Goal: Information Seeking & Learning: Check status

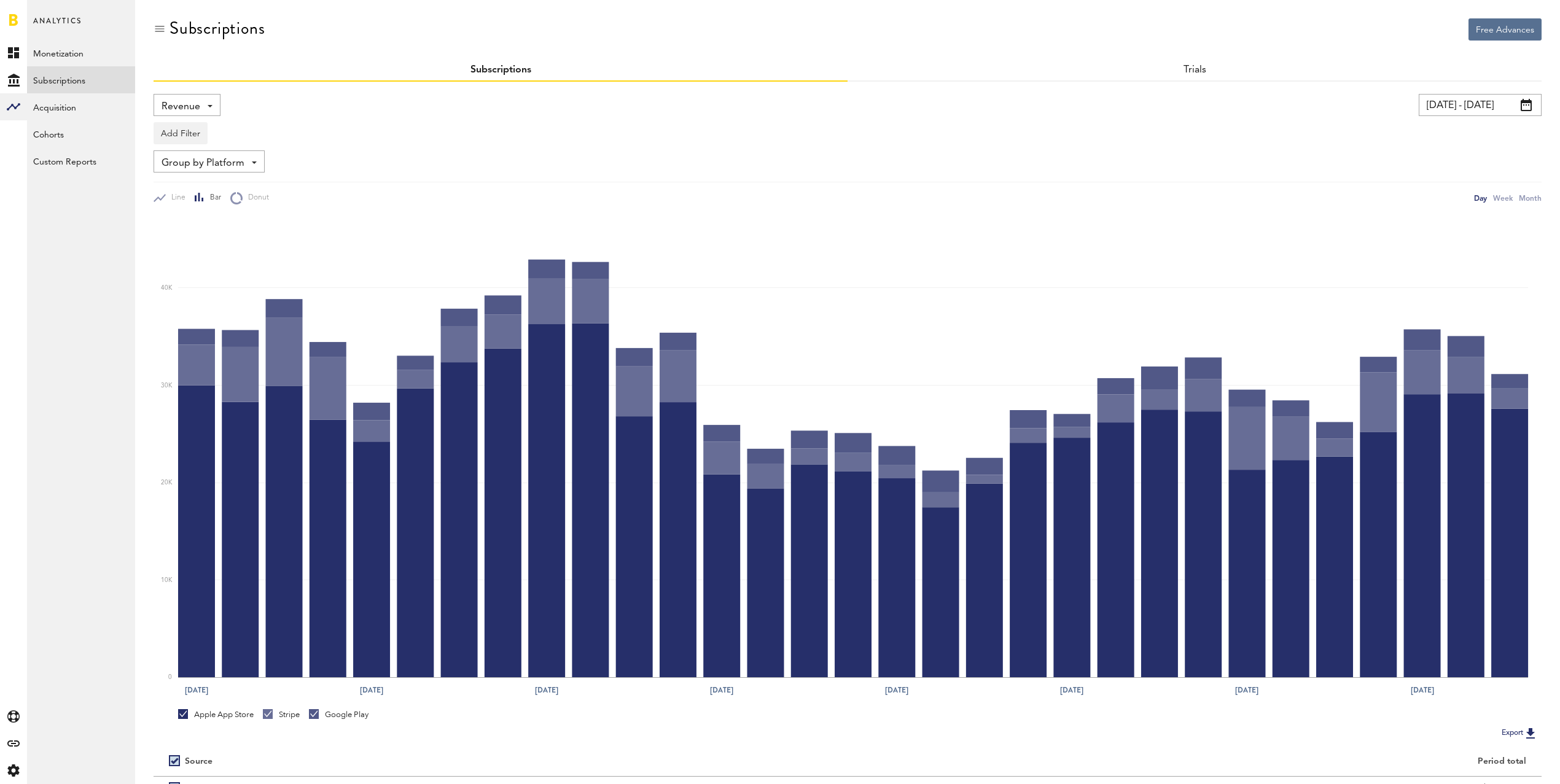
click at [200, 111] on div "Revenue Revenue MRR Actives Trial Status Billing Retries New Subscriptions Rene…" at bounding box center [187, 105] width 67 height 22
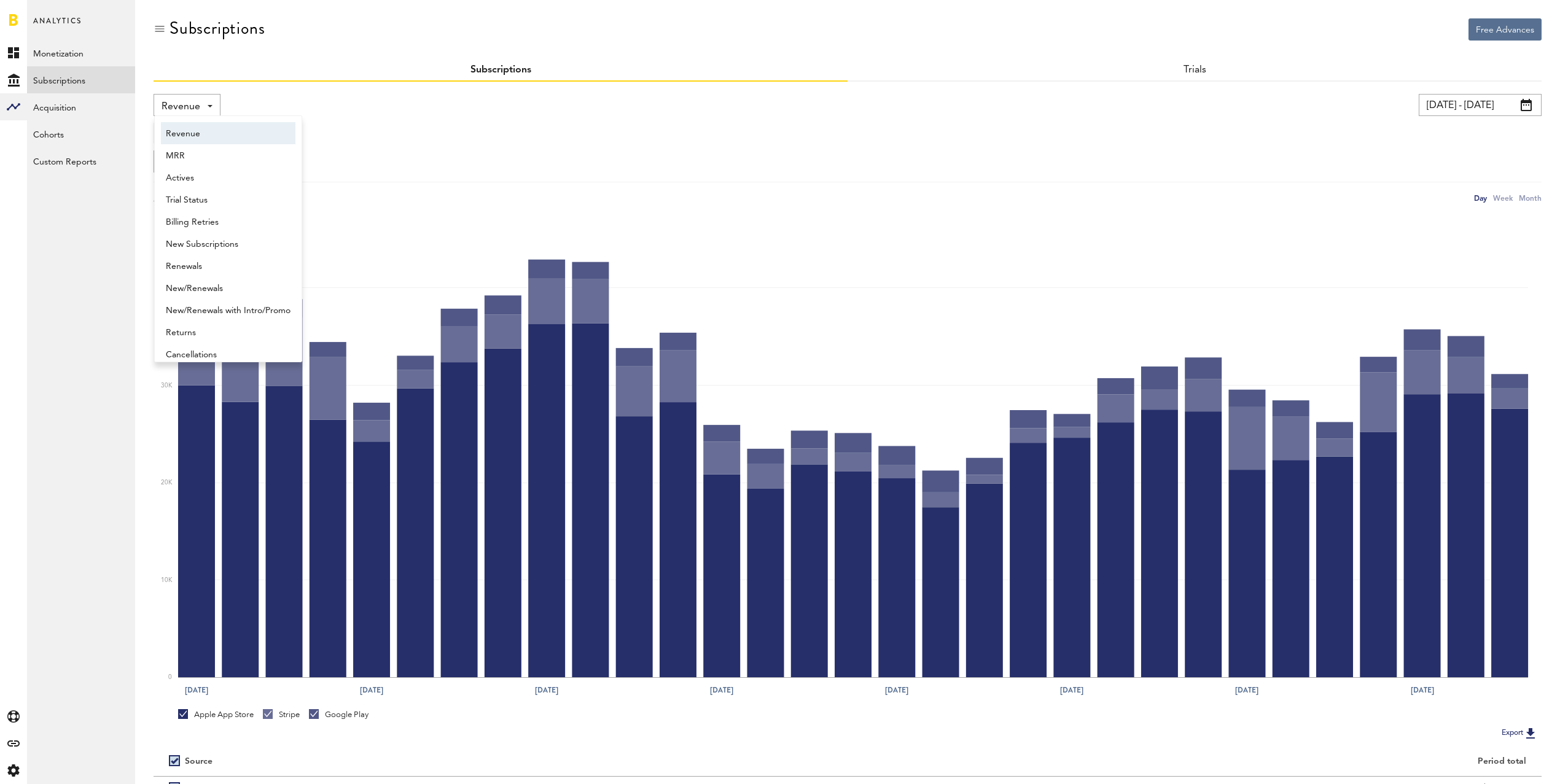
scroll to position [6, 0]
click at [217, 232] on span "New Subscriptions" at bounding box center [228, 238] width 125 height 21
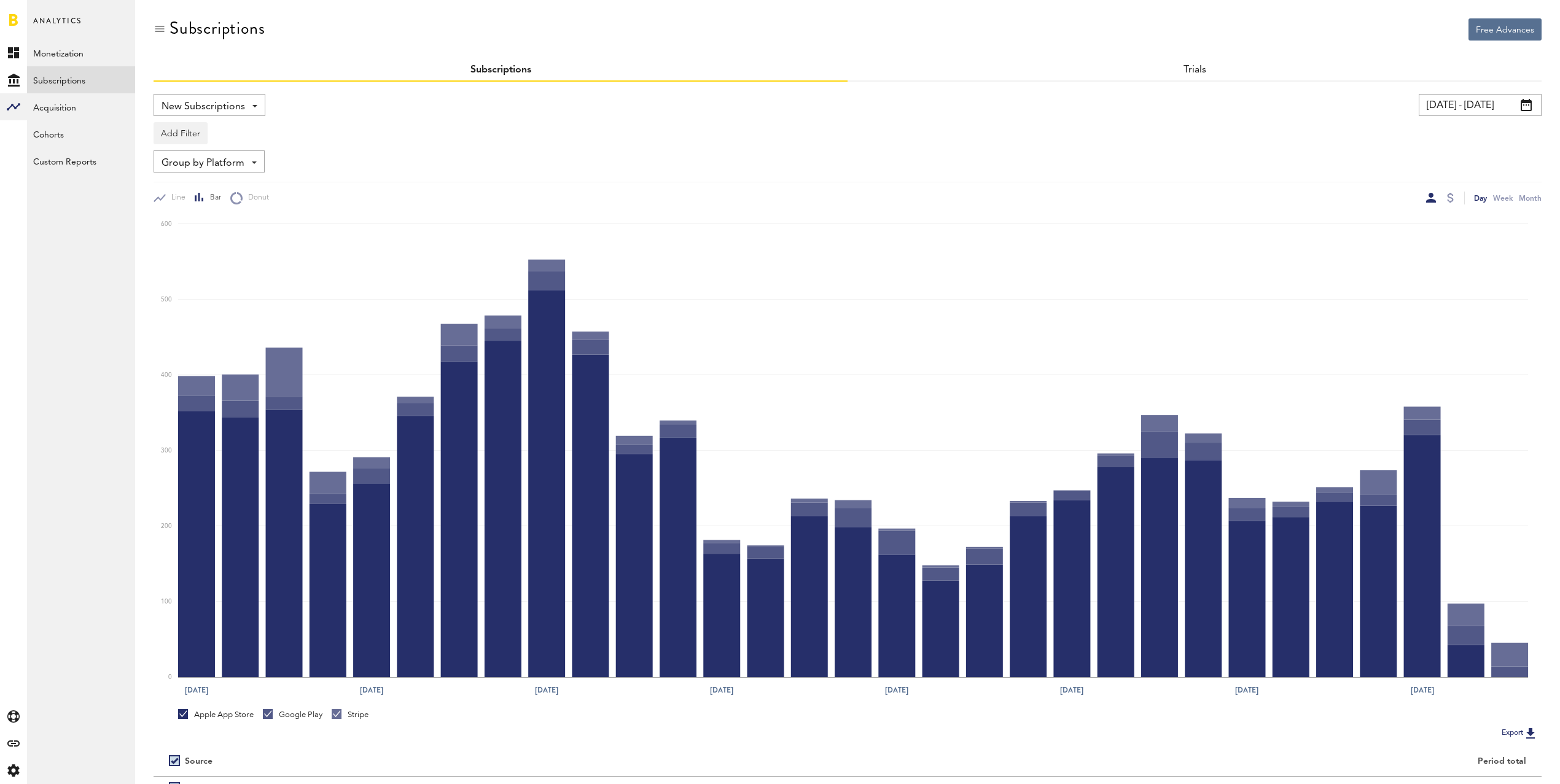
click at [1193, 73] on link "Trials" at bounding box center [1194, 70] width 23 height 10
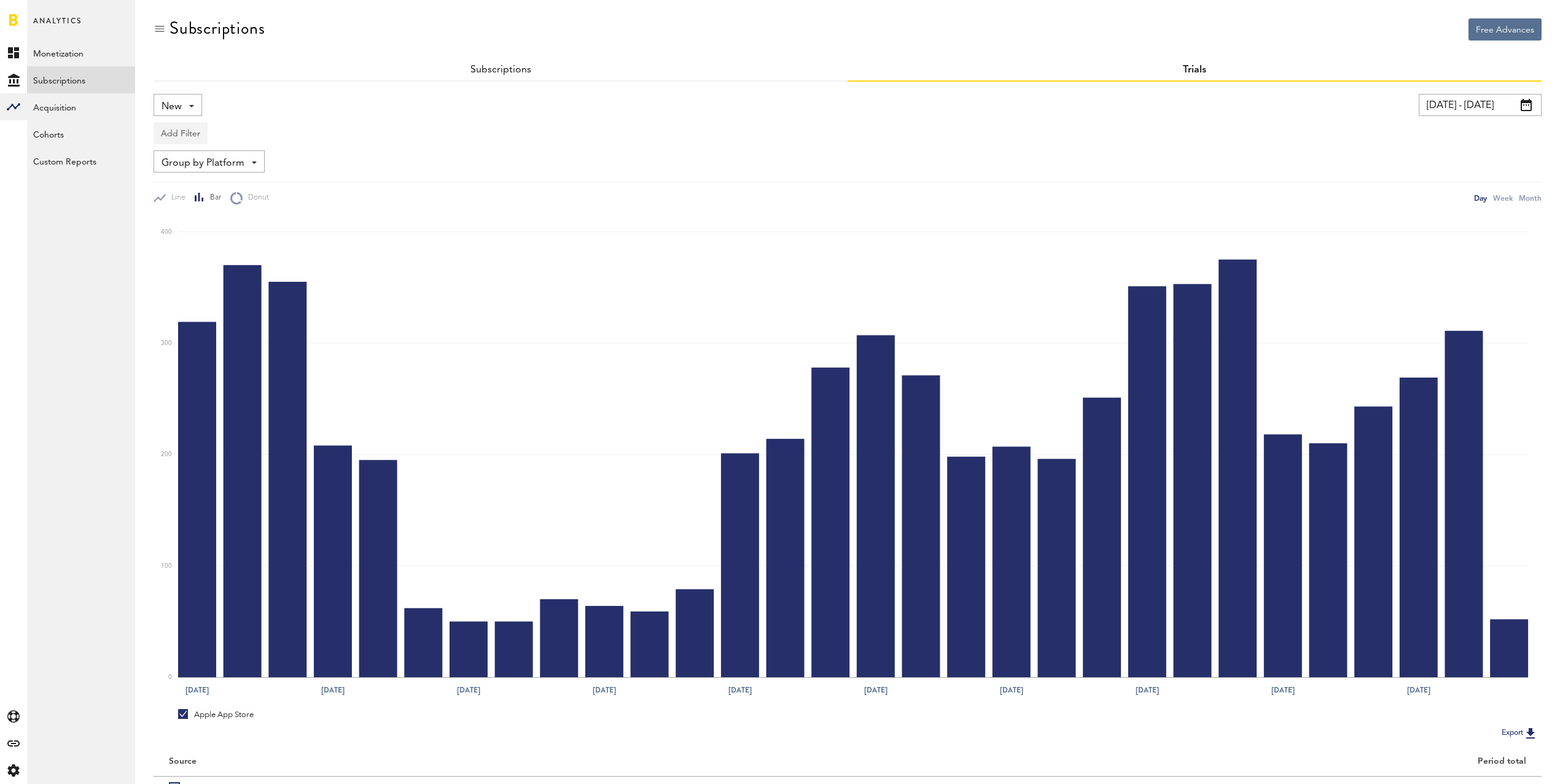
click at [184, 133] on button "Add Filter" at bounding box center [181, 133] width 54 height 22
click at [178, 192] on li "Apps" at bounding box center [209, 187] width 99 height 22
click at [193, 126] on div "Apps" at bounding box center [198, 135] width 54 height 21
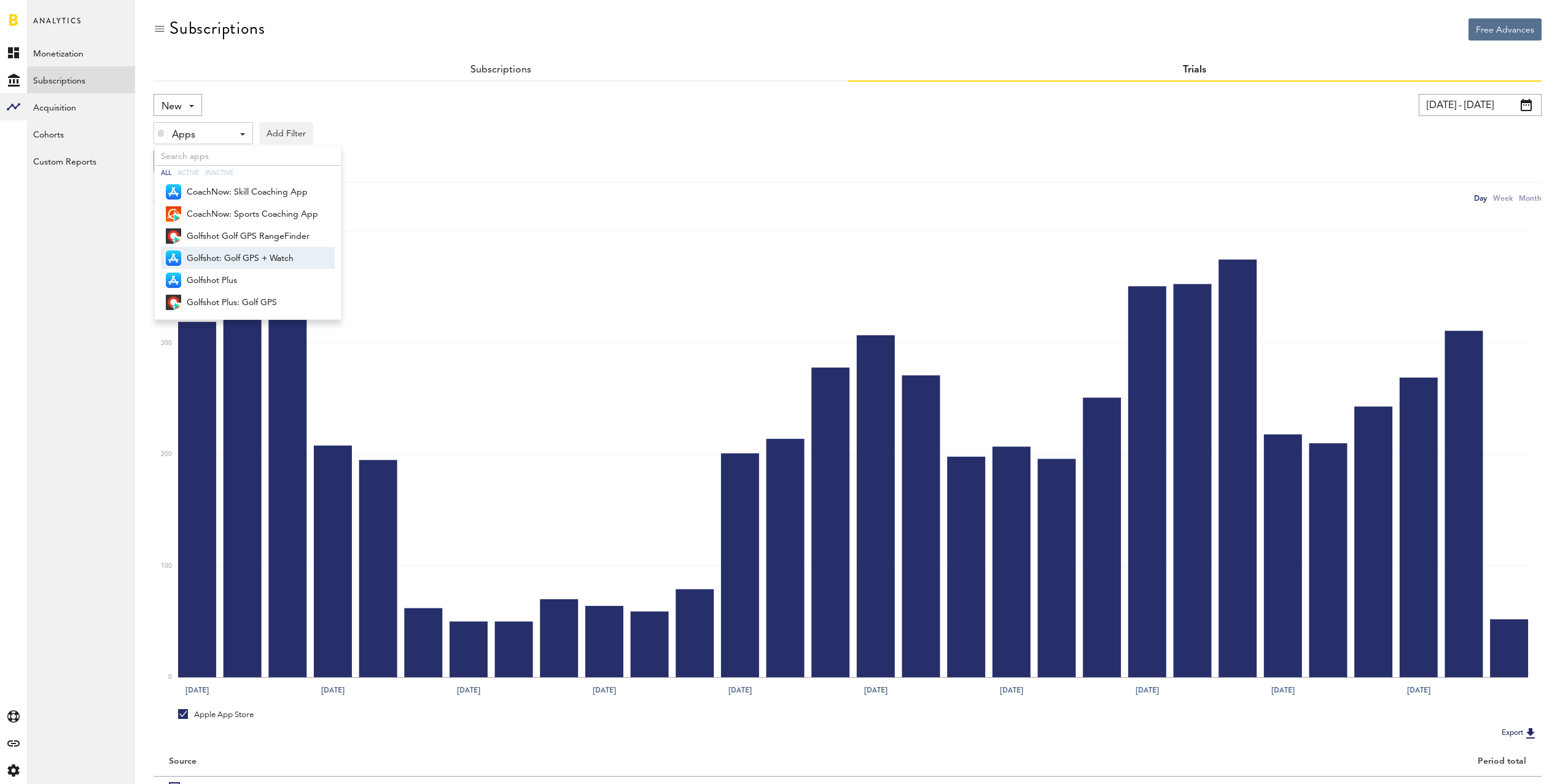
click at [282, 255] on span "Golfshot: Golf GPS + Watch" at bounding box center [252, 258] width 131 height 21
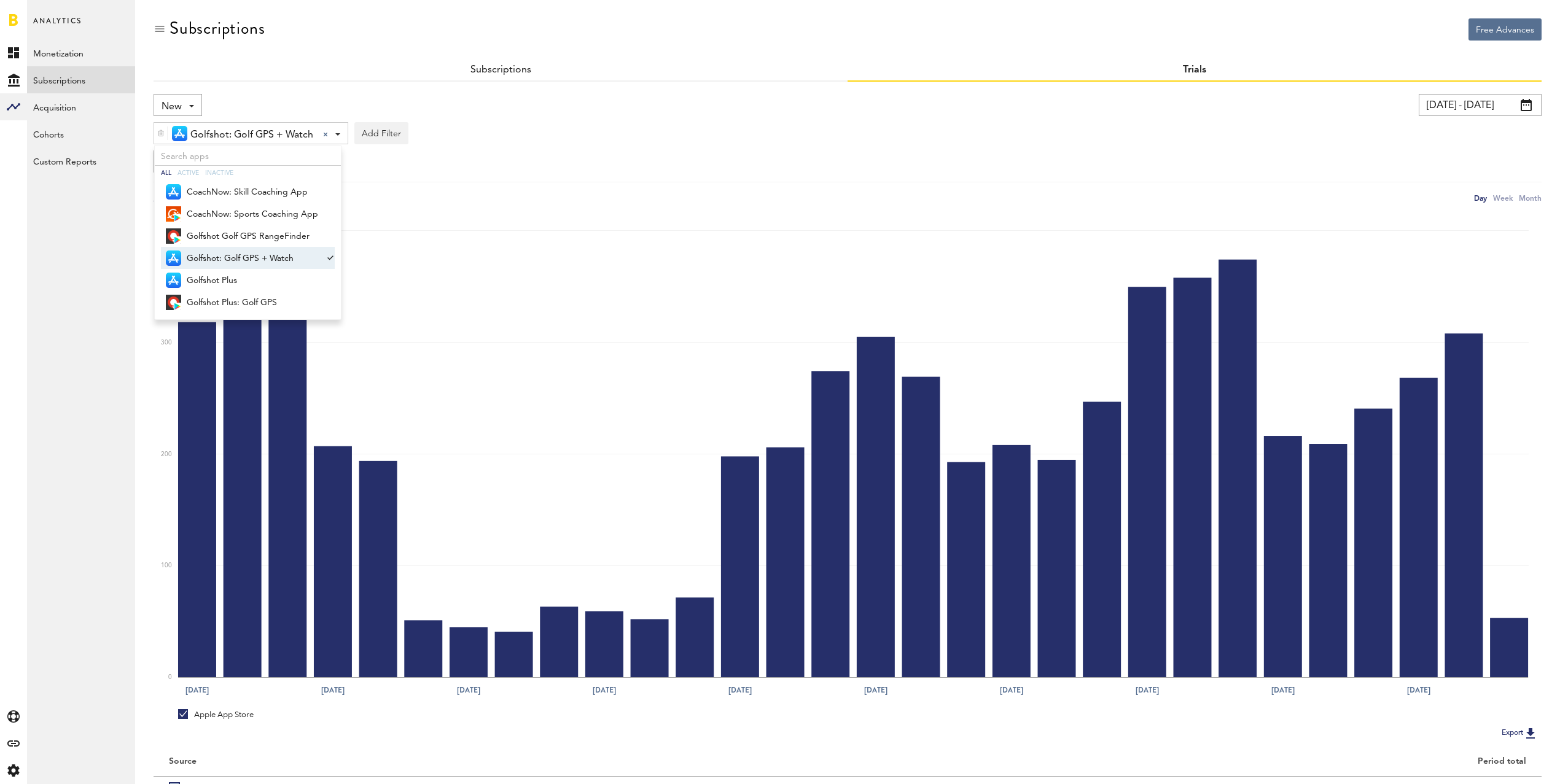
click at [614, 128] on div "Golfshot: Golf GPS + Watch Golfshot: Golf GPS + Watch All Active Inactive Coach…" at bounding box center [848, 130] width 1388 height 28
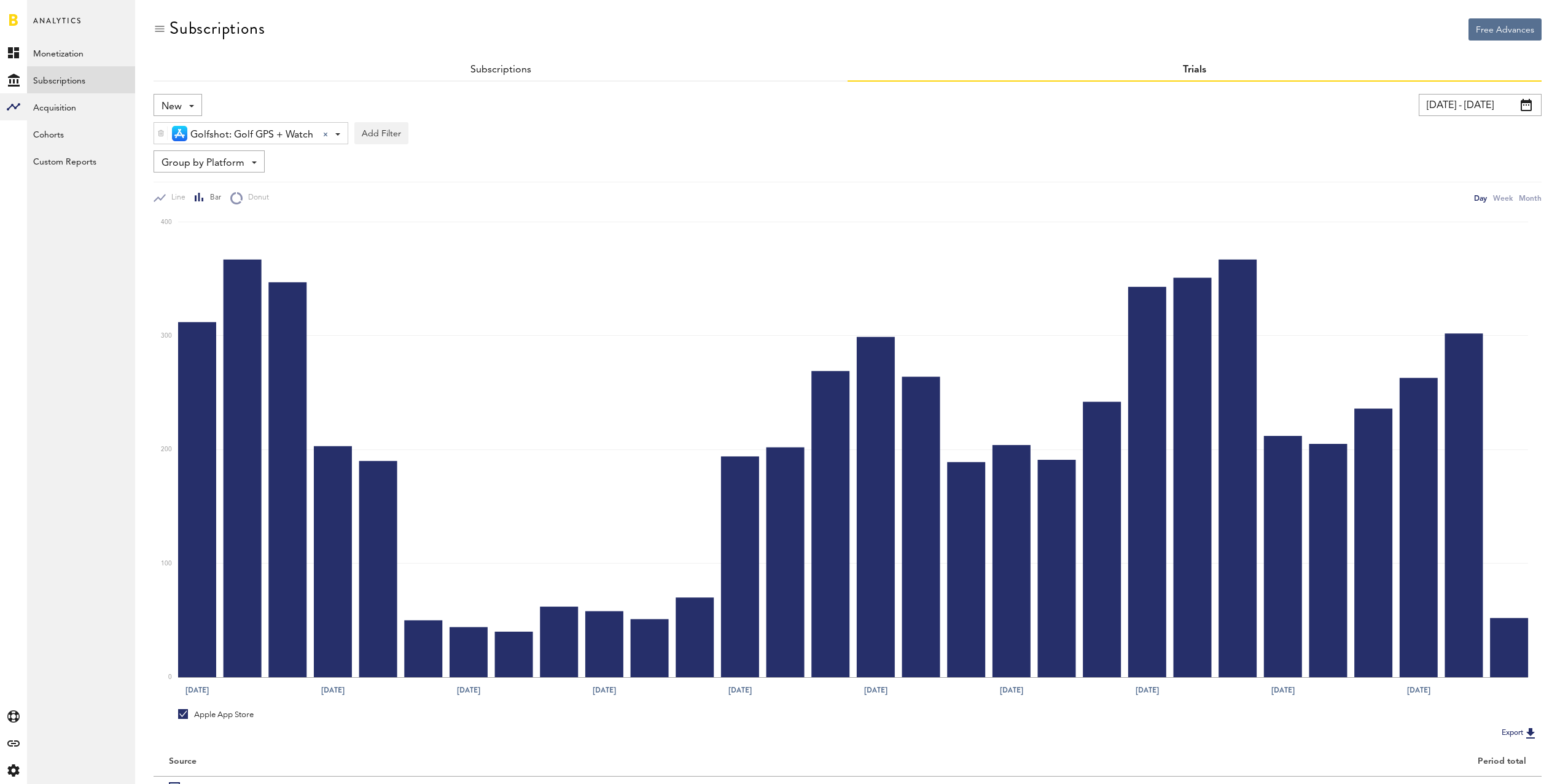
click at [209, 163] on span "Group by Platform" at bounding box center [203, 163] width 83 height 21
drag, startPoint x: 234, startPoint y: 231, endPoint x: 242, endPoint y: 229, distance: 8.2
click at [234, 231] on span "Group by Subscription" at bounding box center [228, 234] width 124 height 21
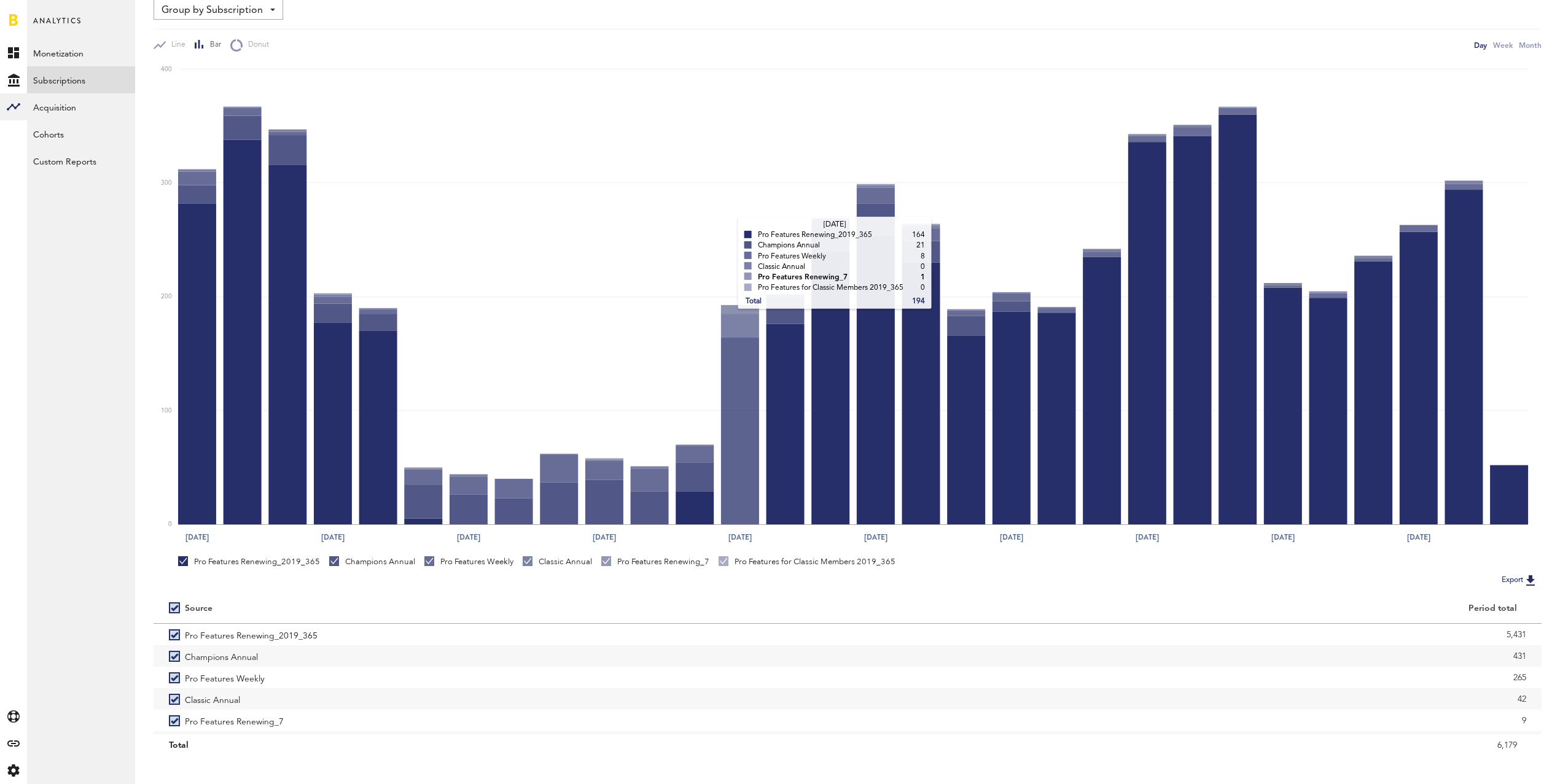
scroll to position [167, 0]
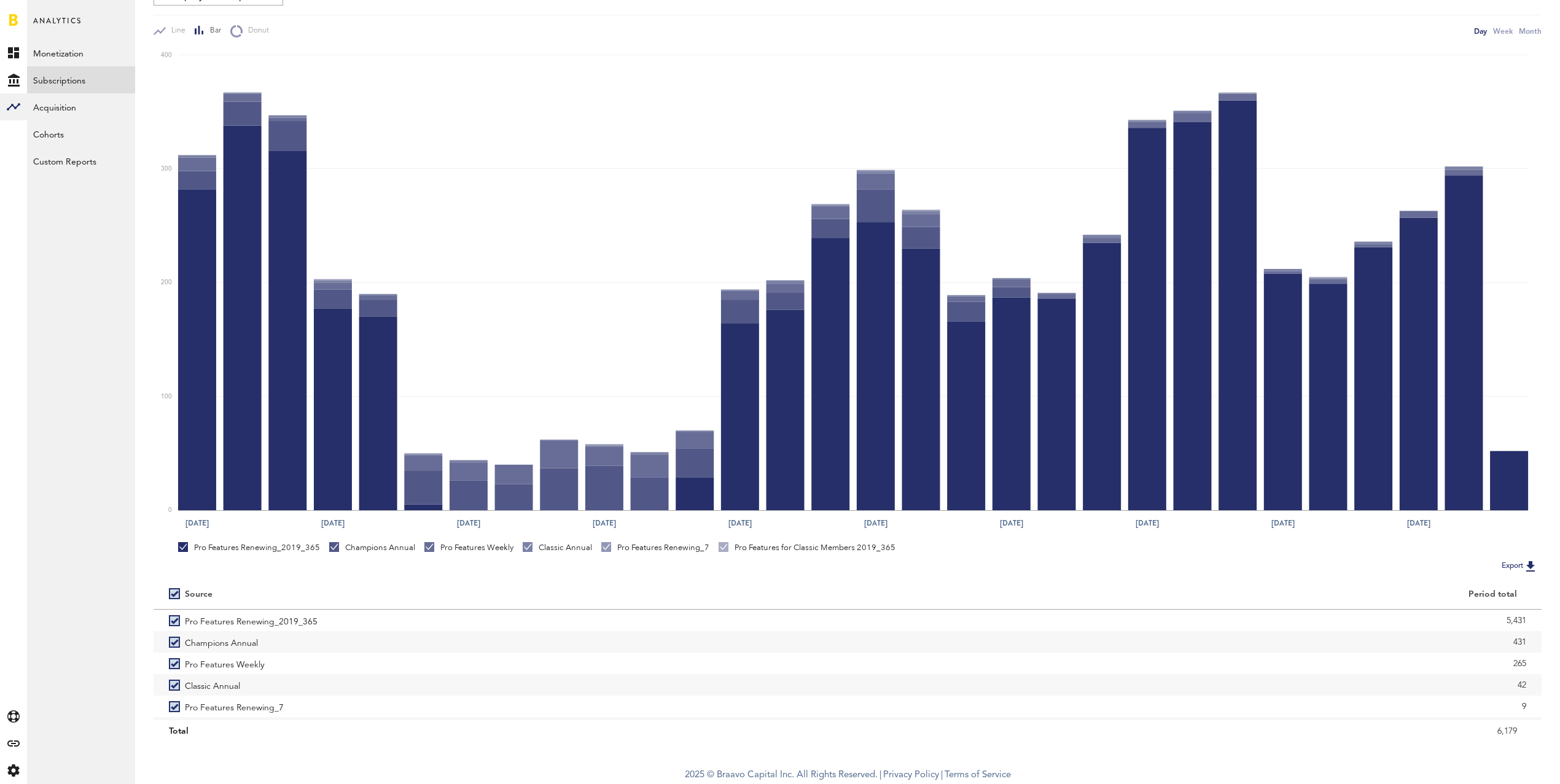
click at [176, 594] on label at bounding box center [177, 594] width 16 height 0
checkbox input "false"
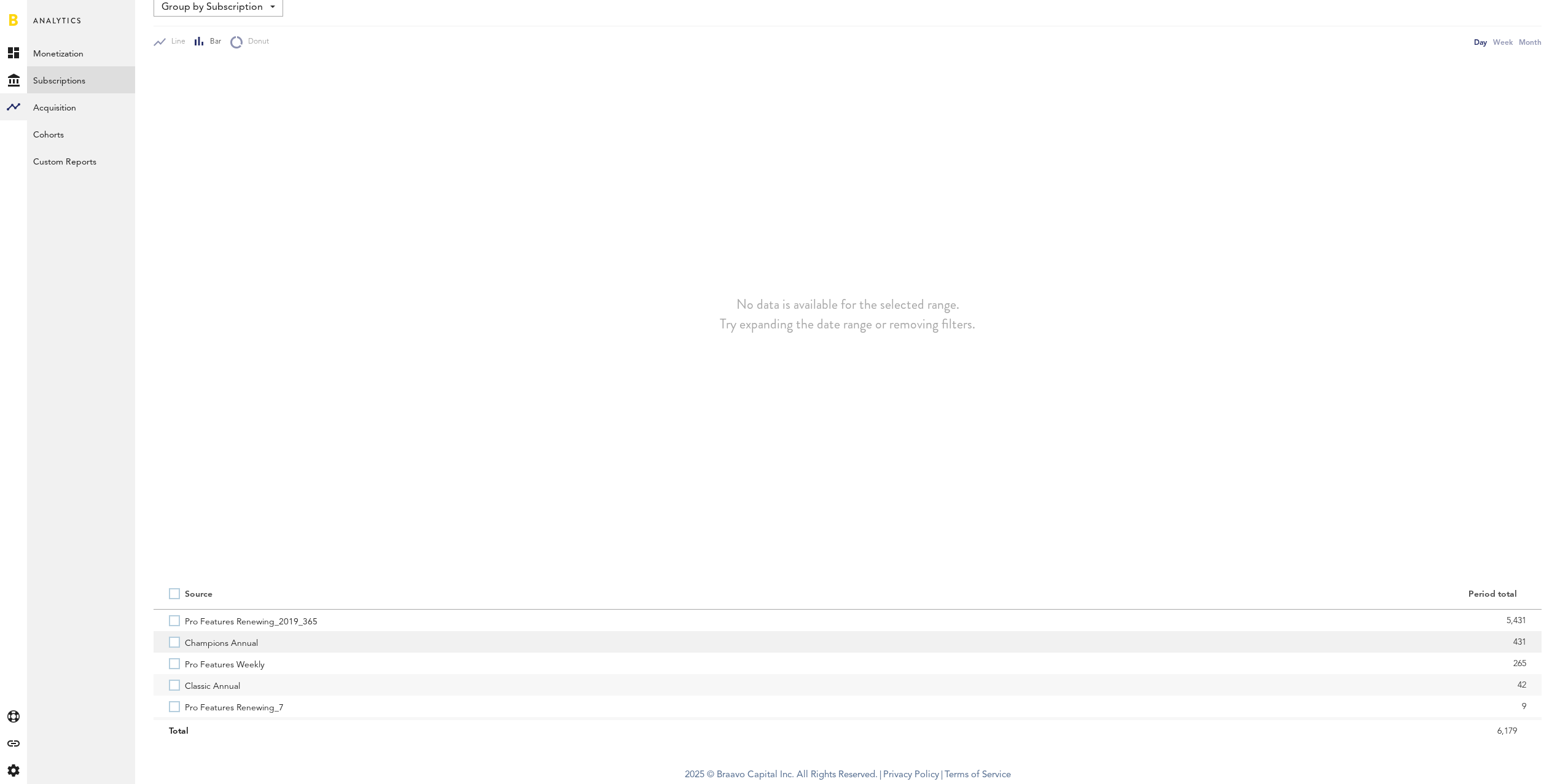
click at [174, 644] on label "Champions Annual" at bounding box center [500, 642] width 663 height 21
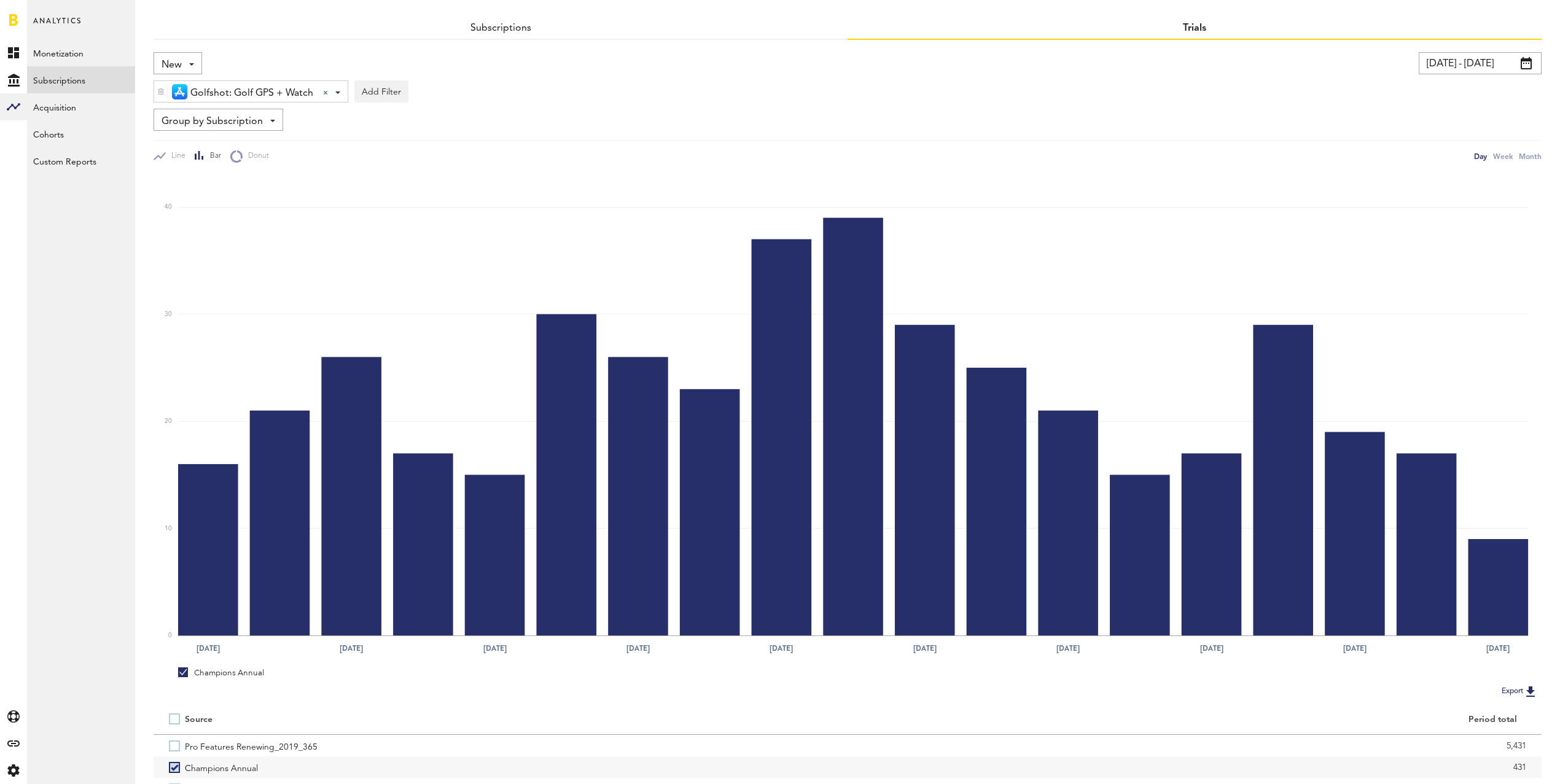
scroll to position [0, 0]
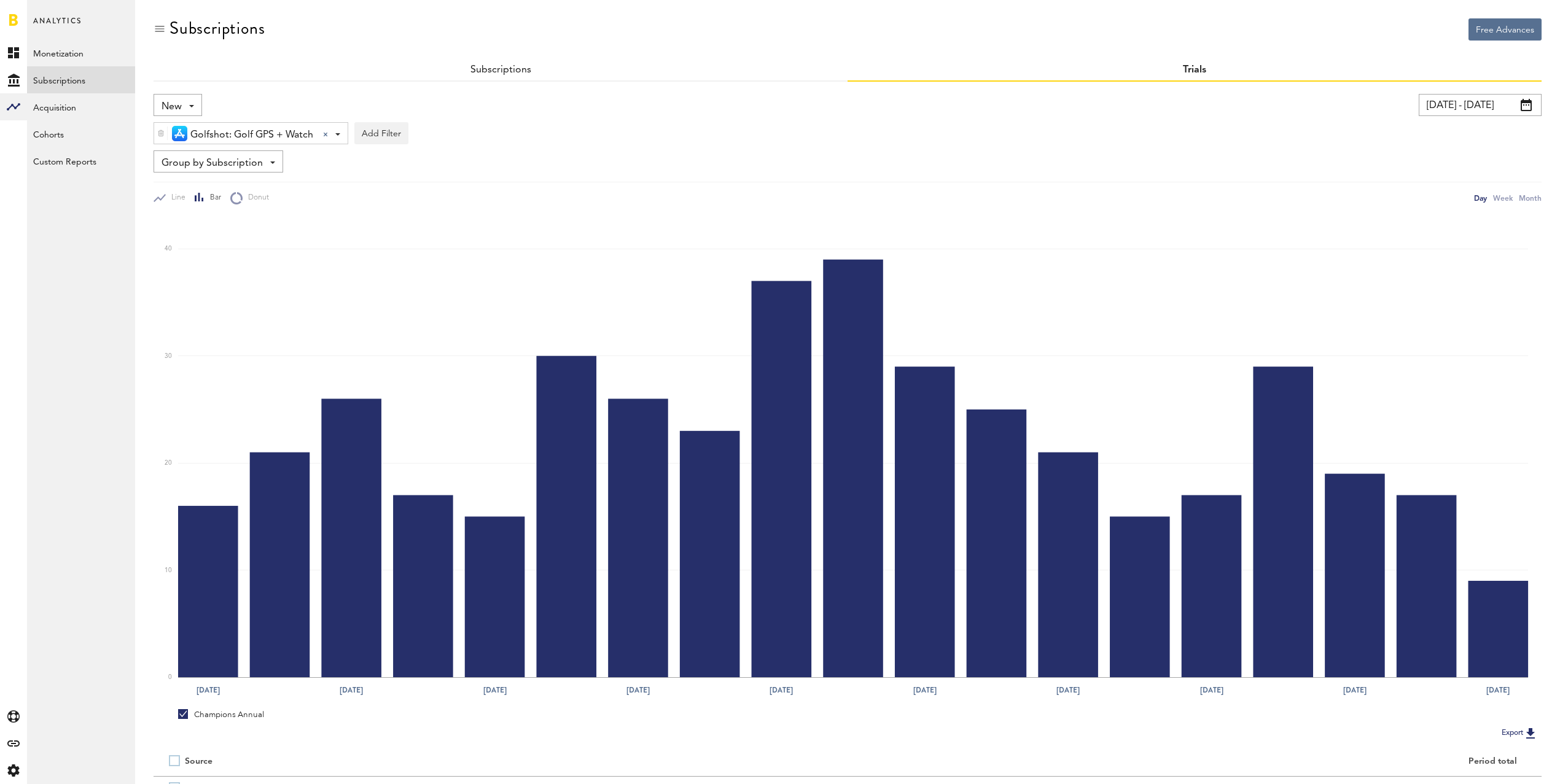
click at [1476, 113] on input "[DATE] - [DATE]" at bounding box center [1480, 105] width 123 height 22
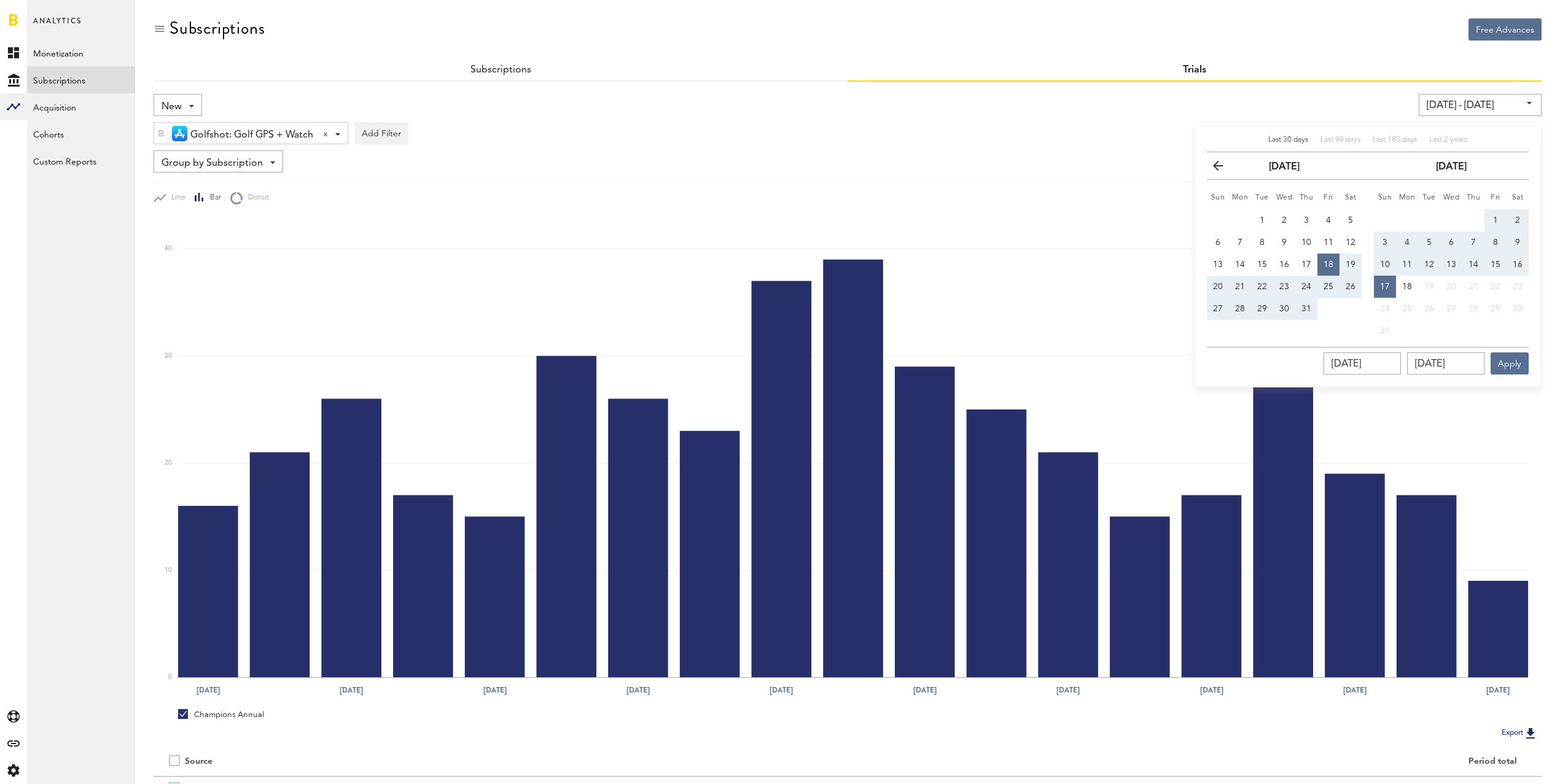
click at [1495, 213] on button "1" at bounding box center [1495, 220] width 22 height 22
type input "[DATE] - [DATE]"
type input "[DATE]"
click at [1382, 284] on span "17" at bounding box center [1384, 287] width 10 height 9
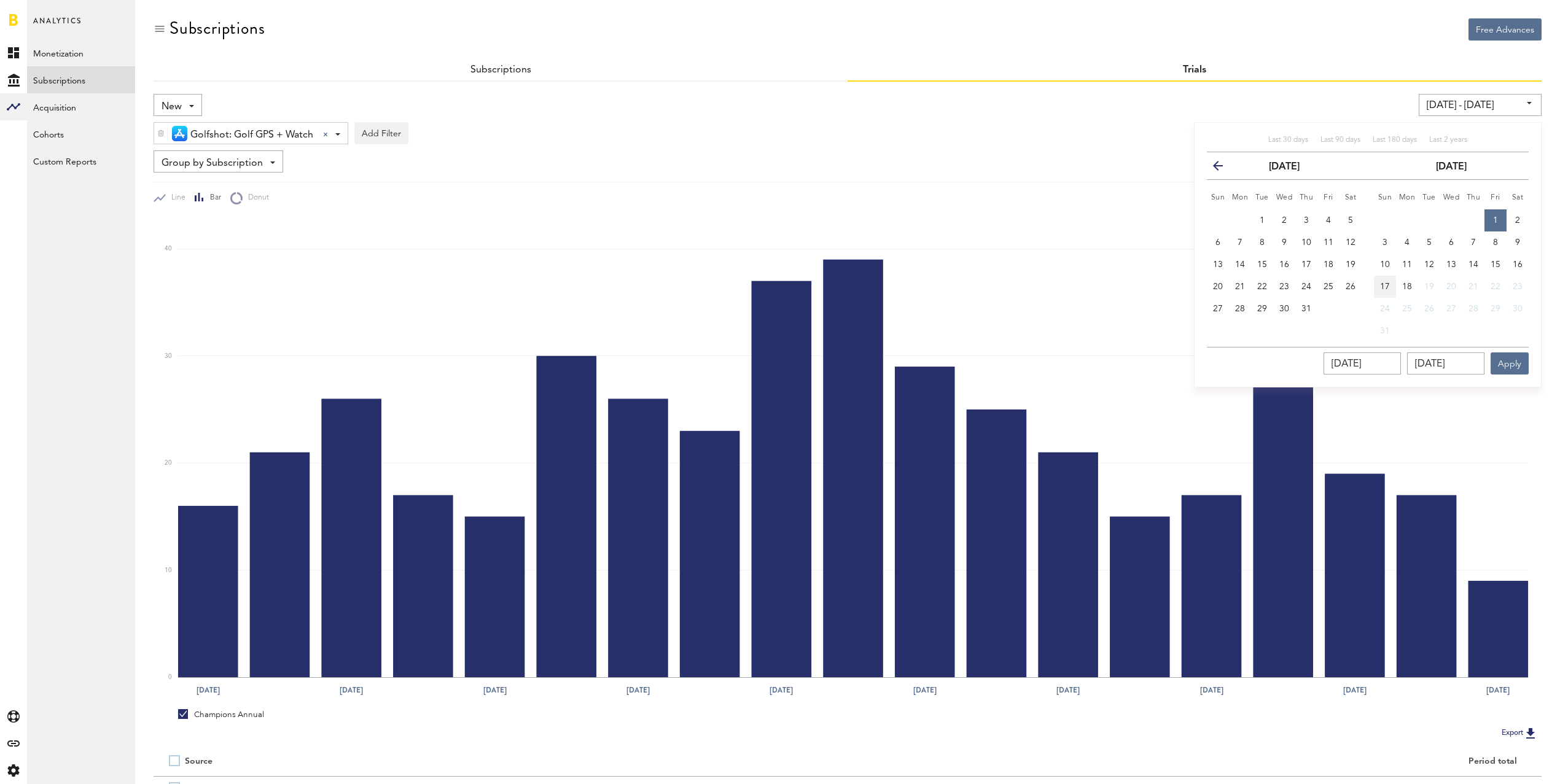
type input "[DATE] - [DATE]"
type input "[DATE]"
click at [1505, 362] on button "Apply" at bounding box center [1509, 363] width 38 height 22
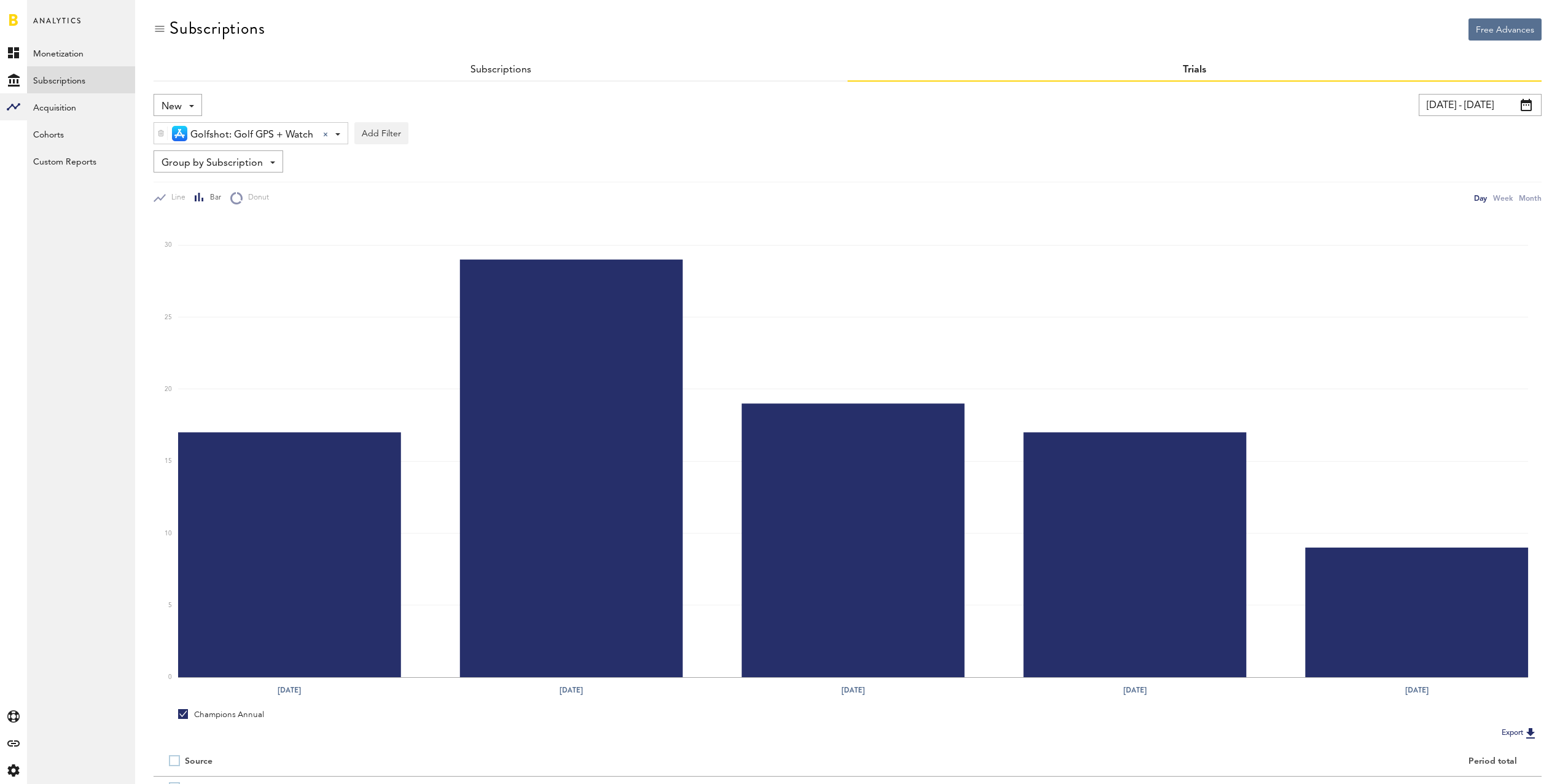
click at [1479, 110] on input "[DATE] - [DATE]" at bounding box center [1480, 105] width 123 height 22
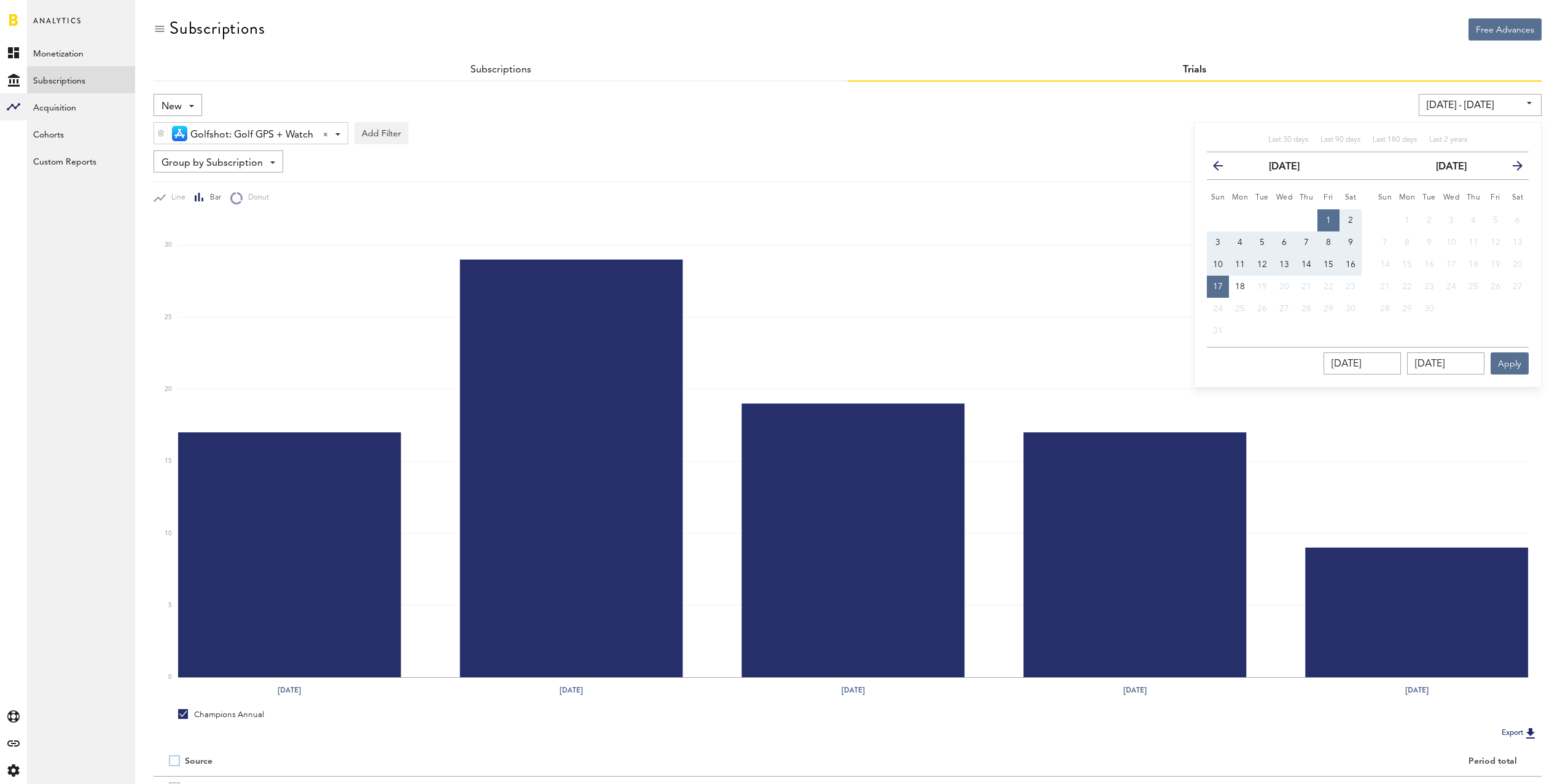
click at [1223, 168] on icon "button" at bounding box center [1223, 168] width 0 height 0
click at [1243, 309] on span "28" at bounding box center [1240, 309] width 10 height 9
type input "[DATE] - [DATE]"
type input "[DATE]"
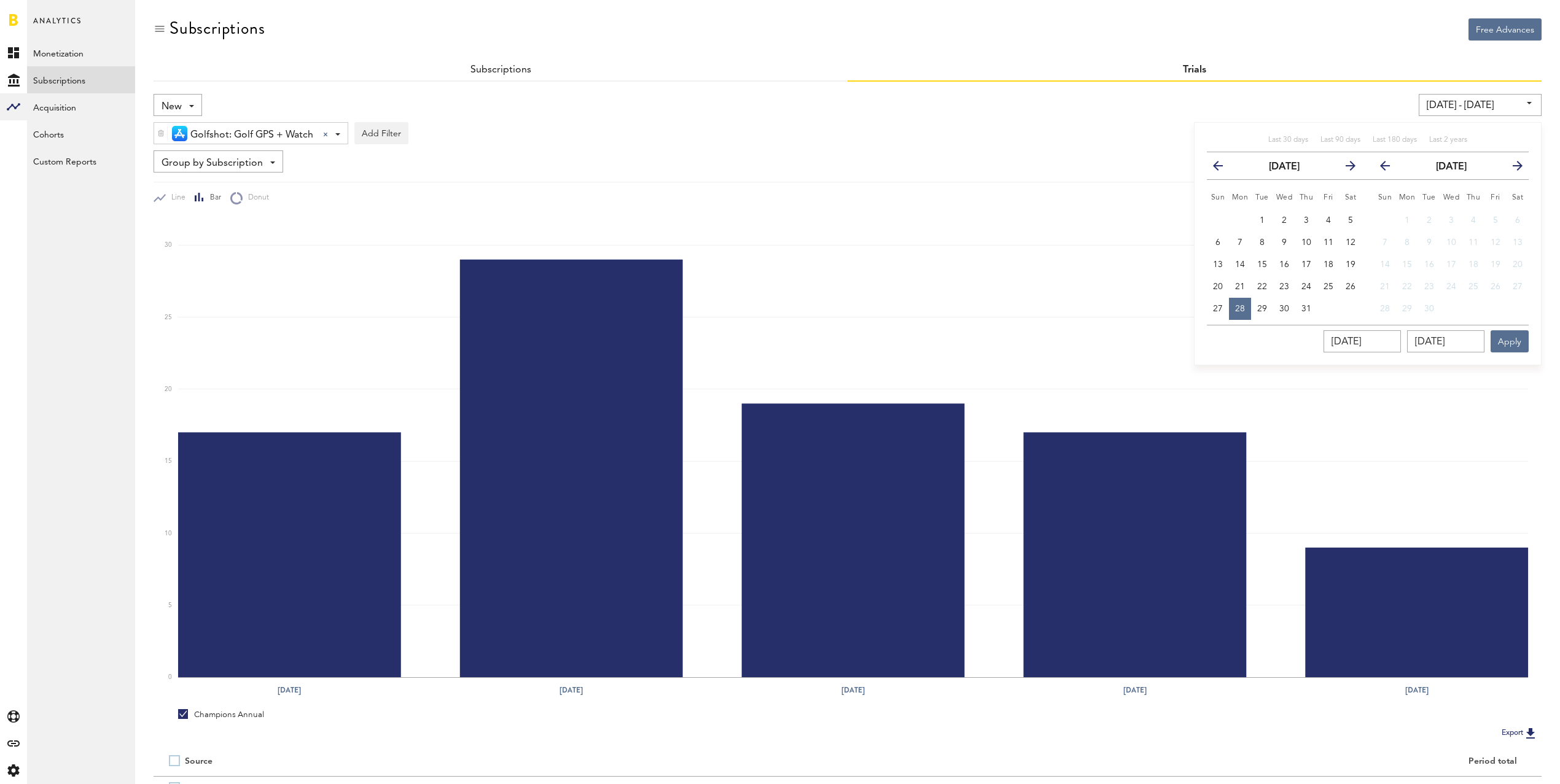
click at [1390, 168] on icon "button" at bounding box center [1390, 168] width 0 height 0
click at [1406, 286] on span "18" at bounding box center [1406, 287] width 10 height 9
type input "[DATE] - [DATE]"
type input "[DATE]"
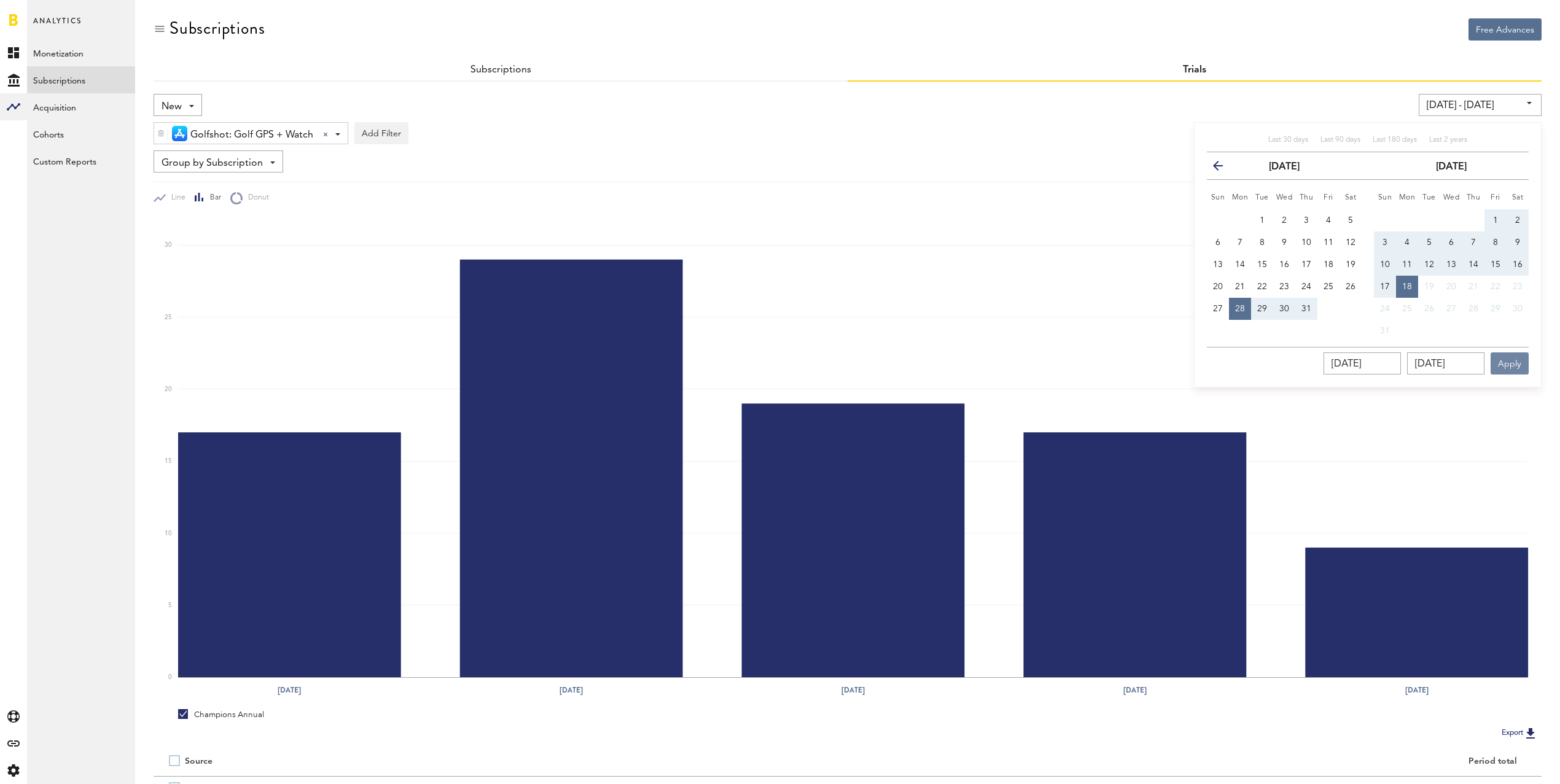
click at [1509, 366] on button "Apply" at bounding box center [1509, 363] width 38 height 22
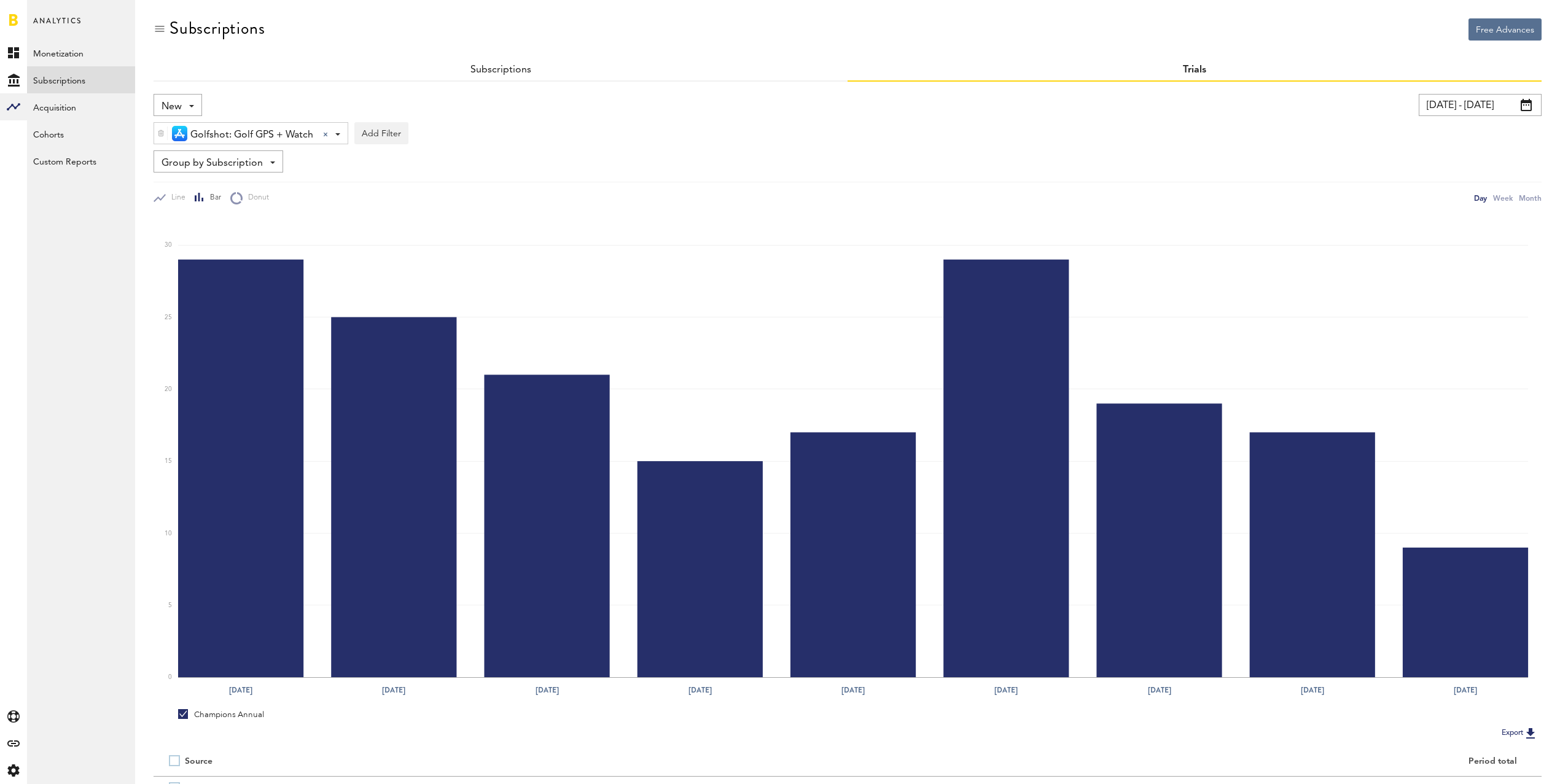
click at [1479, 198] on div "Day" at bounding box center [1481, 198] width 13 height 13
click at [1469, 106] on input "[DATE] - [DATE]" at bounding box center [1480, 105] width 123 height 22
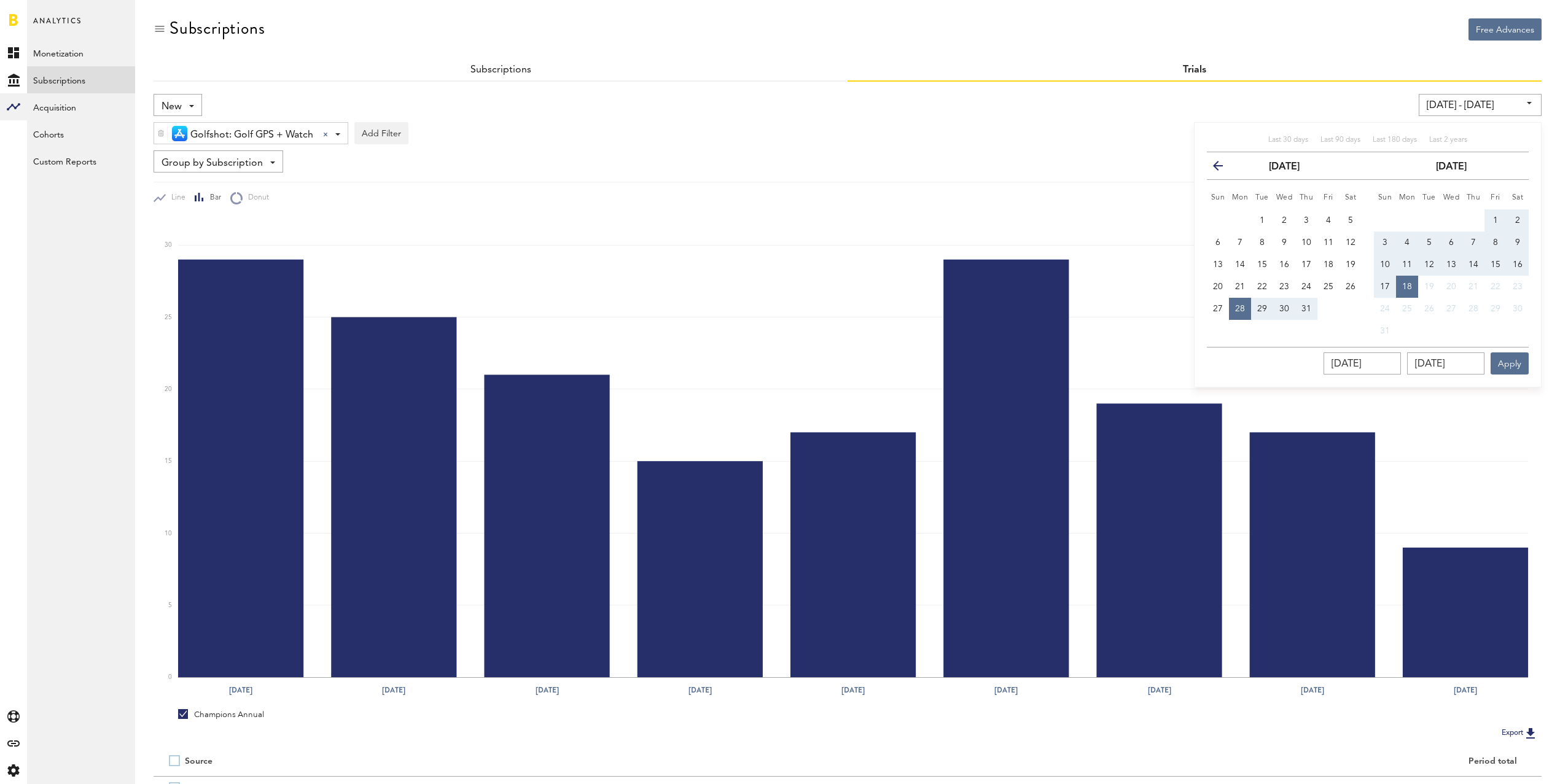
click at [1492, 214] on button "1" at bounding box center [1495, 220] width 22 height 22
type input "[DATE] - [DATE]"
type input "[DATE]"
click at [1520, 265] on span "16" at bounding box center [1517, 265] width 10 height 9
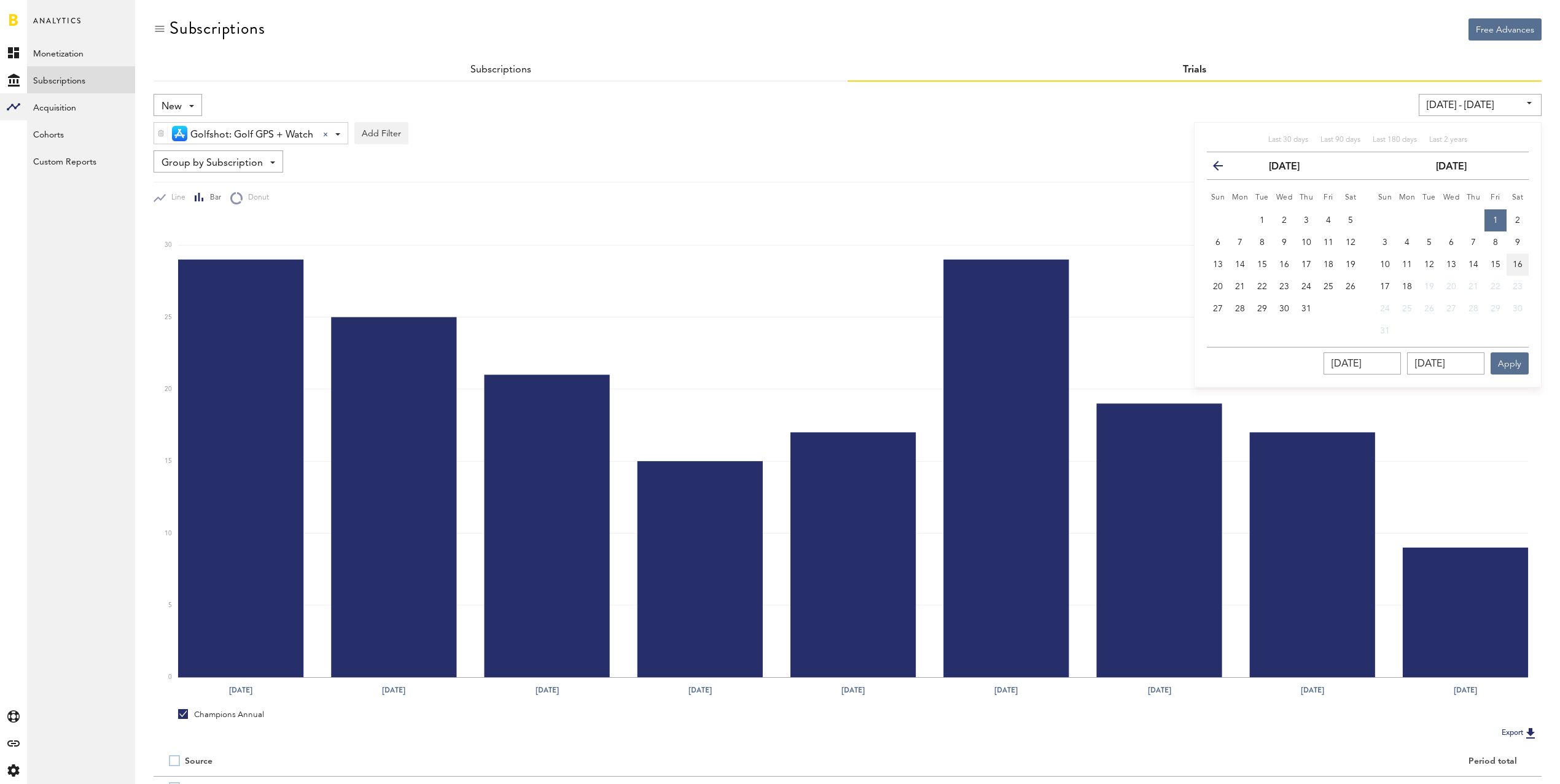
type input "[DATE] - [DATE]"
type input "[DATE]"
click at [1390, 267] on button "10" at bounding box center [1385, 264] width 22 height 22
type input "[DATE] - [DATE]"
type input "[DATE]"
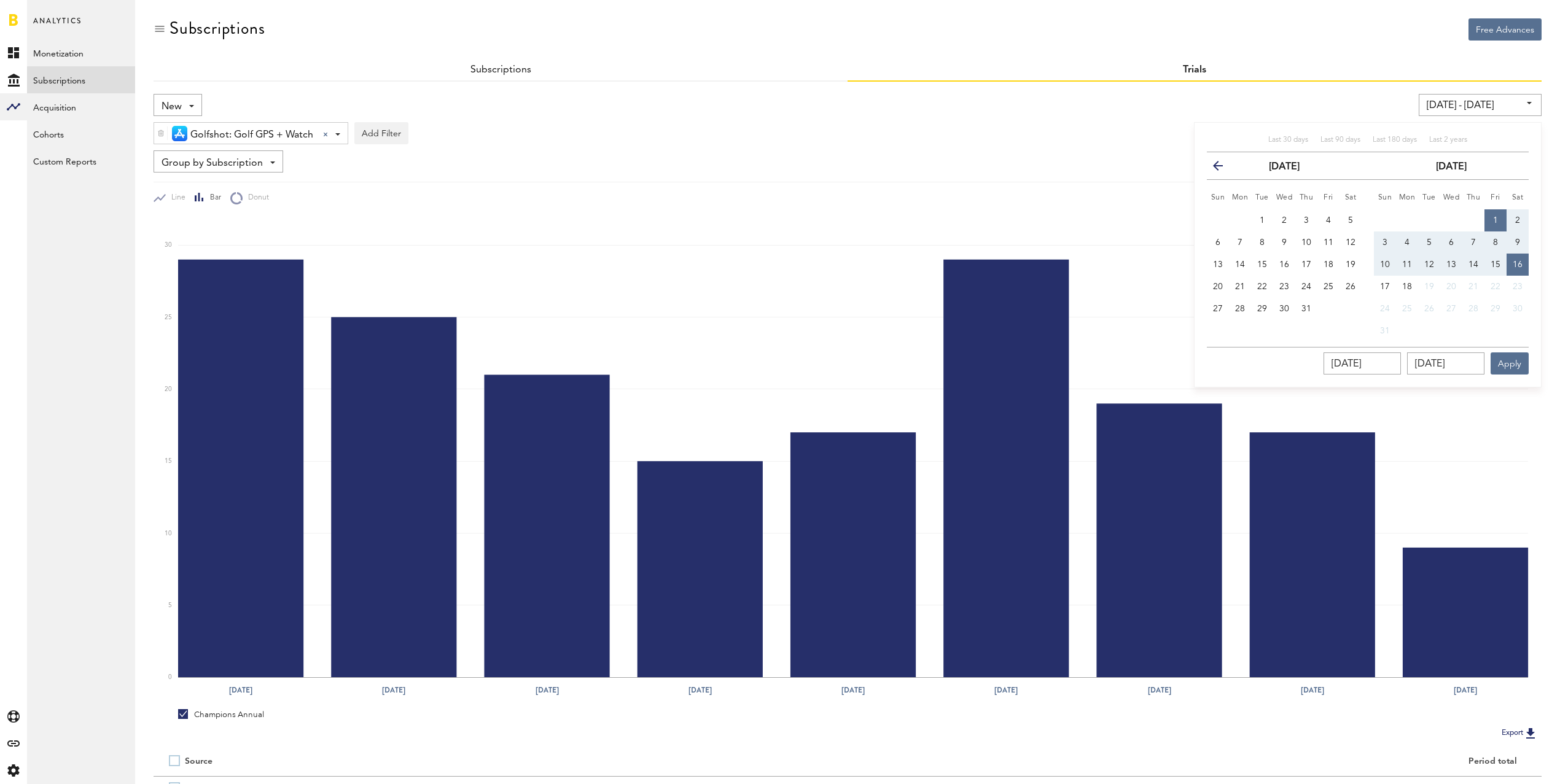
type input "[DATE]"
click at [1501, 220] on button "1" at bounding box center [1495, 220] width 22 height 22
type input "[DATE] - [DATE]"
type input "[DATE]"
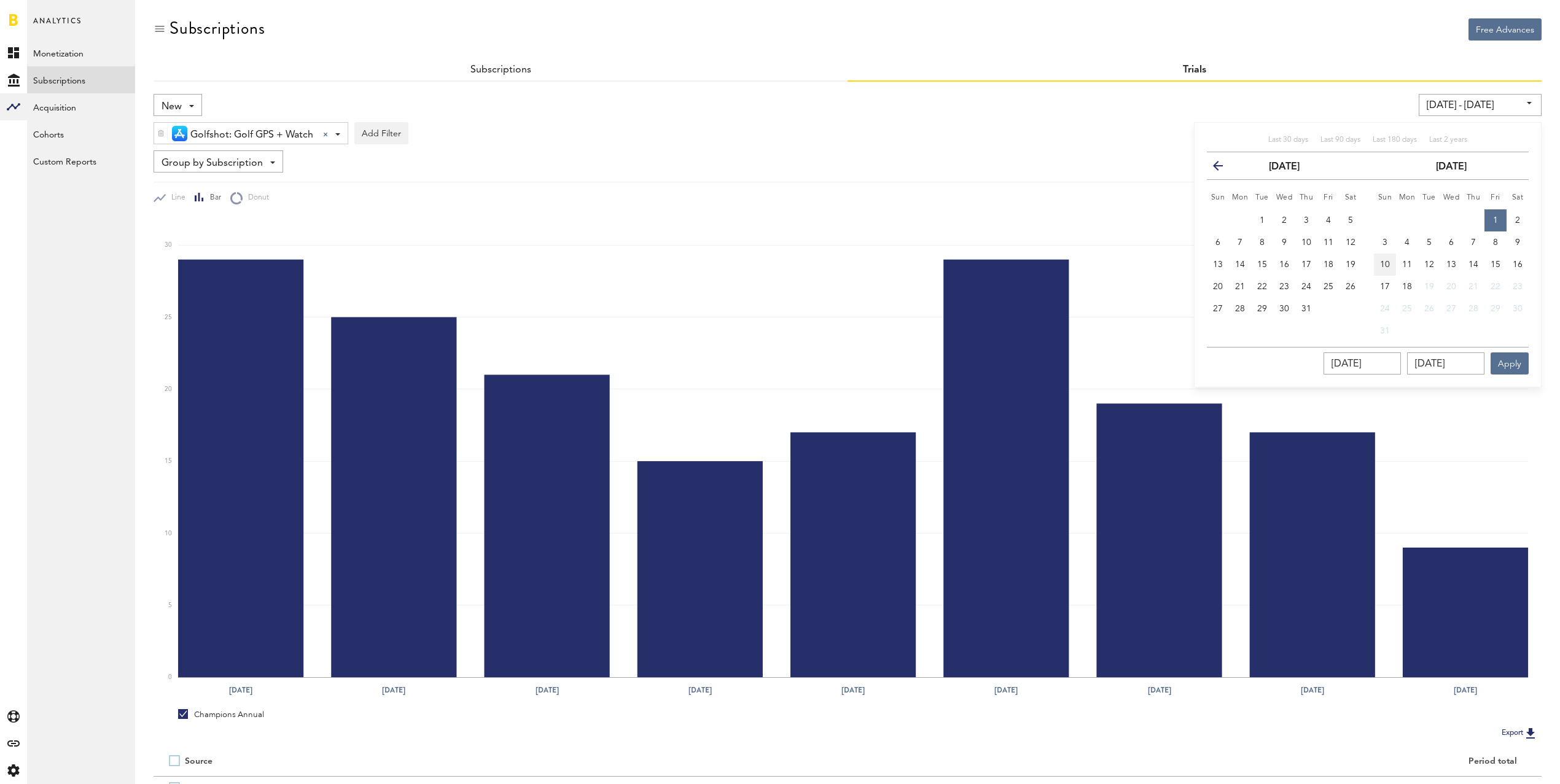
click at [1387, 266] on span "10" at bounding box center [1384, 265] width 10 height 9
type input "[DATE] - [DATE]"
type input "[DATE]"
click at [1495, 362] on button "Apply" at bounding box center [1509, 363] width 38 height 22
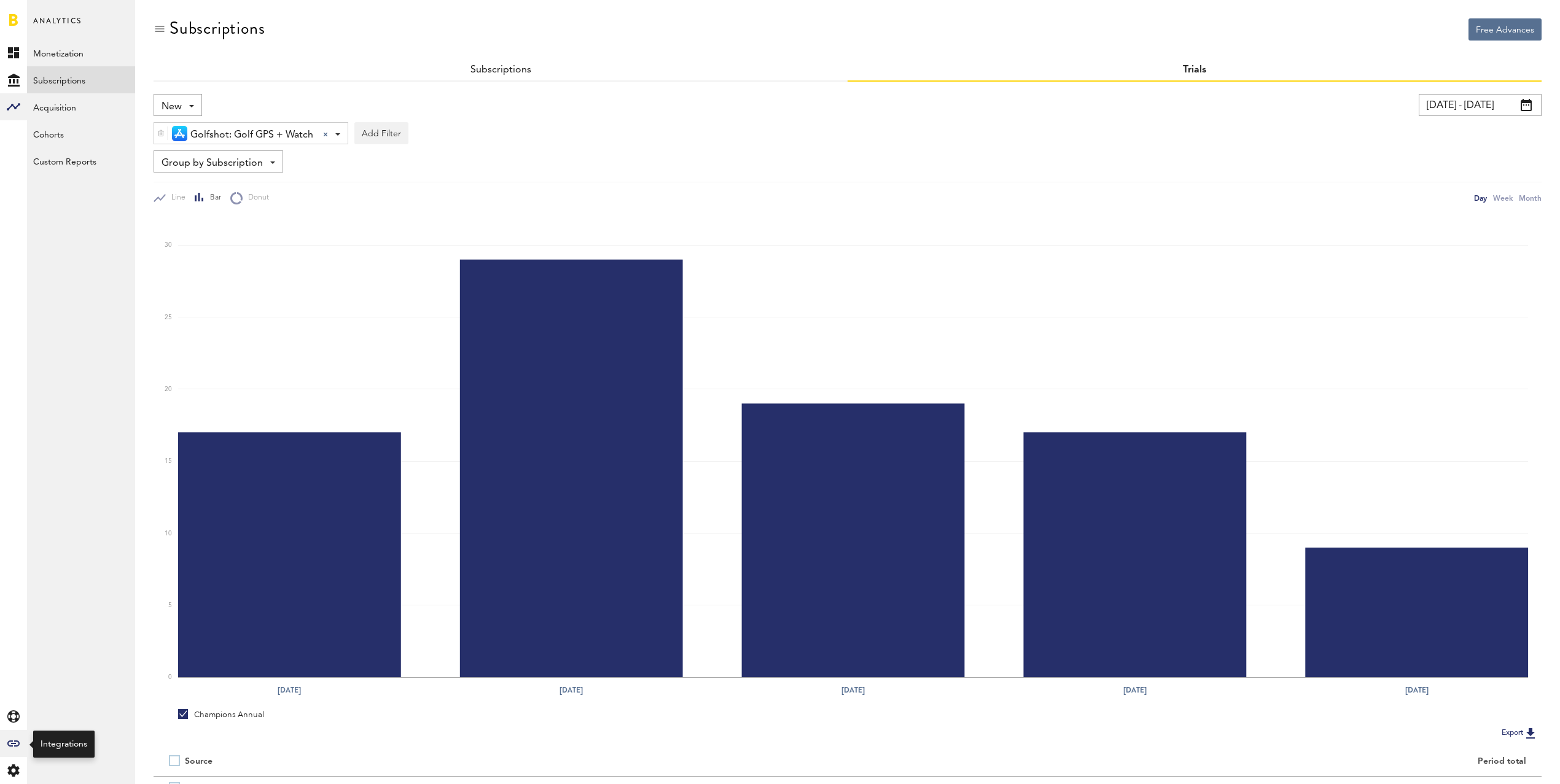
click at [19, 744] on icon at bounding box center [13, 743] width 12 height 6
click at [70, 166] on link "App Store" at bounding box center [81, 161] width 108 height 27
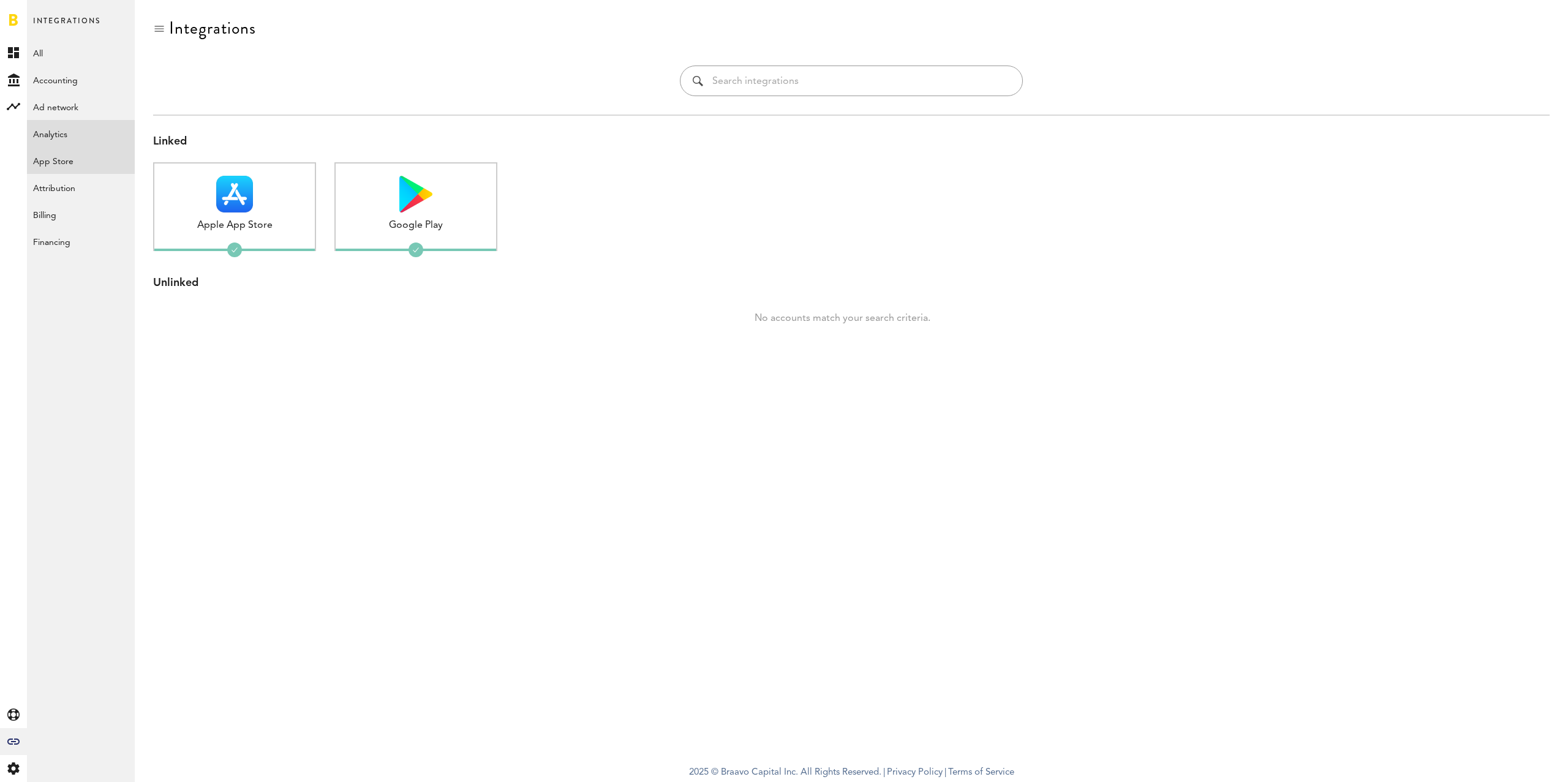
click at [62, 130] on link "Analytics" at bounding box center [81, 133] width 108 height 27
